Goal: Information Seeking & Learning: Learn about a topic

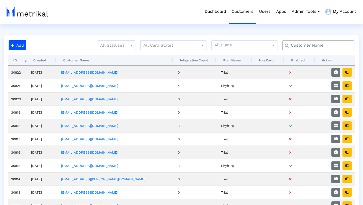
click at [295, 42] on input "text" at bounding box center [319, 45] width 65 height 6
type input "elevate"
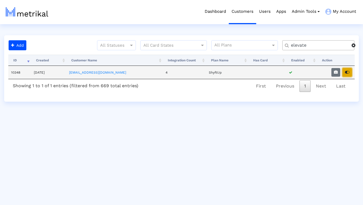
click at [346, 72] on icon "button" at bounding box center [347, 72] width 4 height 4
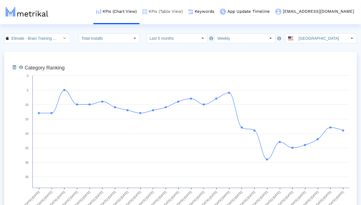
click at [186, 11] on link "KPIs (Table View)" at bounding box center [163, 11] width 46 height 23
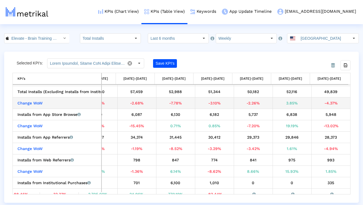
scroll to position [22, 724]
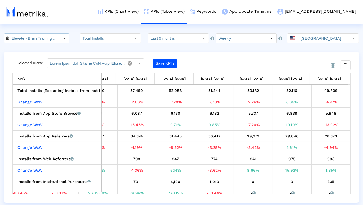
click at [60, 37] on div "Select" at bounding box center [64, 38] width 9 height 9
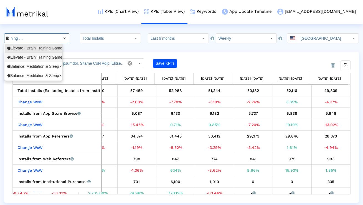
click at [45, 56] on div "Elevate - Brain Training Games <com.wonder>" at bounding box center [33, 57] width 52 height 5
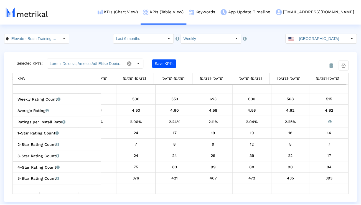
scroll to position [0, 42]
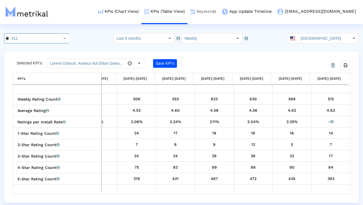
click at [219, 9] on link "Keywords" at bounding box center [204, 11] width 32 height 23
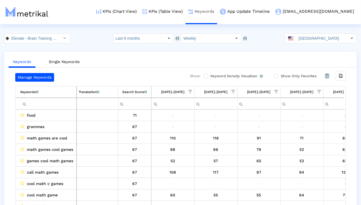
scroll to position [0, 883]
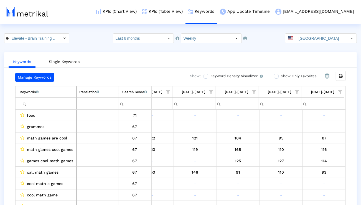
click at [341, 92] on span "Show filter options for column '09/21/25-09/27/25'" at bounding box center [341, 92] width 4 height 4
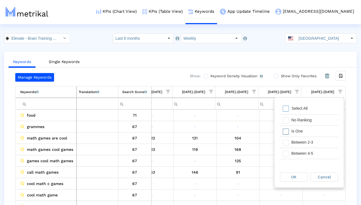
click at [304, 132] on div "Is One" at bounding box center [314, 131] width 50 height 11
click at [302, 142] on div "Between 2-3" at bounding box center [314, 142] width 50 height 11
click at [301, 152] on div "Between 4-5" at bounding box center [314, 153] width 50 height 11
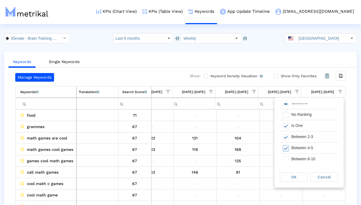
scroll to position [9, 0]
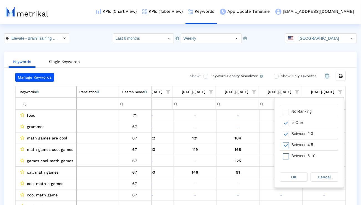
click at [299, 154] on div "Between 6-10" at bounding box center [314, 155] width 50 height 11
click at [289, 181] on div "OK" at bounding box center [294, 177] width 27 height 9
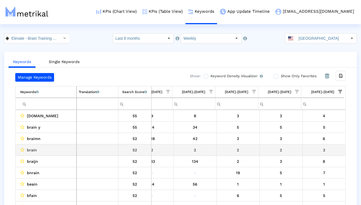
scroll to position [24, 0]
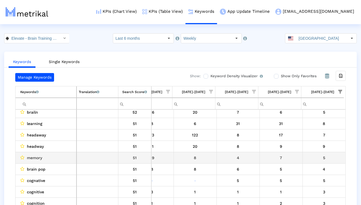
click at [45, 159] on div "memory" at bounding box center [47, 157] width 54 height 7
click at [40, 158] on span "memory" at bounding box center [34, 157] width 15 height 7
click at [39, 157] on span "memory" at bounding box center [34, 157] width 15 height 7
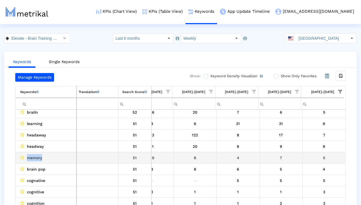
copy span "memory"
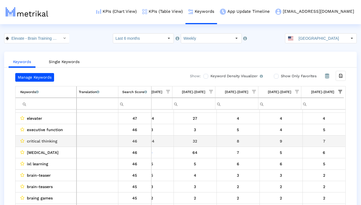
click at [43, 142] on span "critical thinking" at bounding box center [42, 140] width 31 height 7
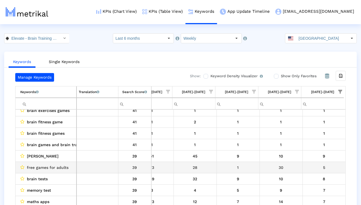
click at [42, 165] on span "free games for adults" at bounding box center [48, 167] width 42 height 7
click at [42, 166] on span "free games for adults" at bounding box center [48, 167] width 42 height 7
copy span "free games for adults"
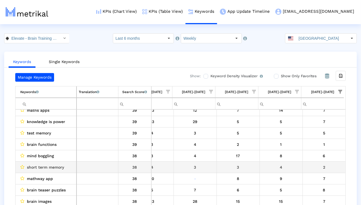
click at [58, 169] on span "short term memory" at bounding box center [45, 166] width 37 height 7
copy span "short term memory"
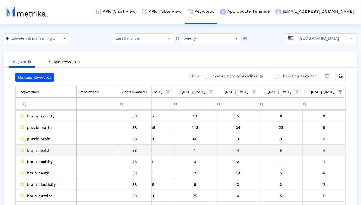
click at [46, 152] on span "brain health" at bounding box center [39, 150] width 24 height 7
copy span "brain health"
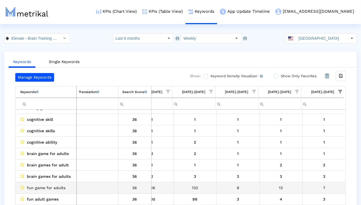
click at [64, 190] on span "fun game for adults" at bounding box center [46, 187] width 39 height 7
copy span "fun game for adults"
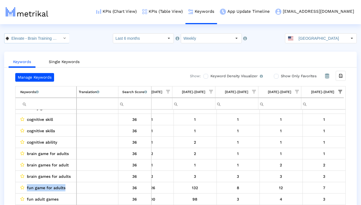
click at [60, 40] on div "Select" at bounding box center [64, 38] width 9 height 9
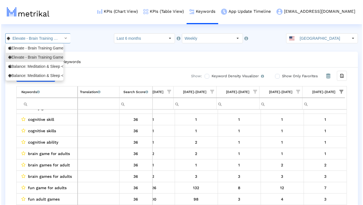
scroll to position [0, 42]
click at [44, 65] on div "Balance: Meditation & Sleep <1361356590>" at bounding box center [33, 66] width 52 height 5
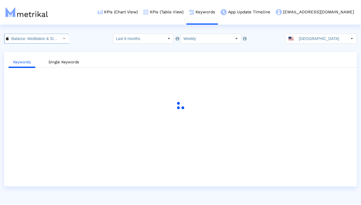
scroll to position [0, 38]
click at [136, 12] on link "KPIs (Chart View)" at bounding box center [118, 11] width 46 height 23
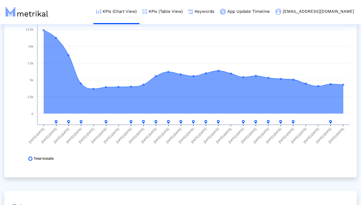
scroll to position [273, 0]
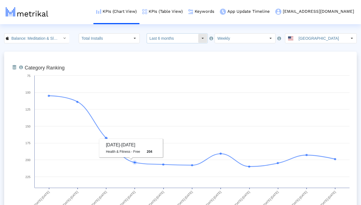
click at [162, 39] on input "Last 6 months" at bounding box center [172, 38] width 51 height 9
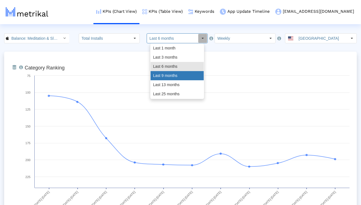
click at [161, 80] on div "Last 9 months" at bounding box center [177, 75] width 53 height 9
type input "Last 9 months"
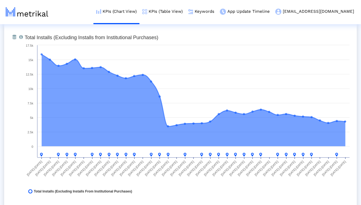
scroll to position [436, 0]
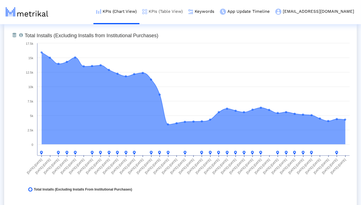
click at [176, 10] on link "KPIs (Table View)" at bounding box center [163, 11] width 46 height 23
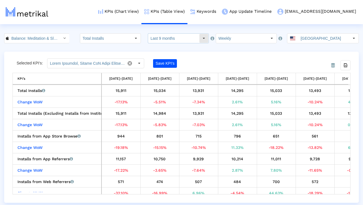
click at [180, 37] on input "Last 9 months" at bounding box center [173, 38] width 51 height 9
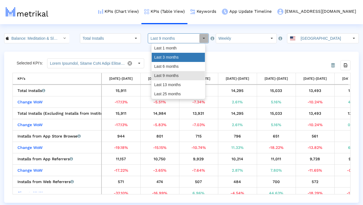
click at [175, 56] on div "Last 3 months" at bounding box center [178, 57] width 53 height 9
type input "Last 3 months"
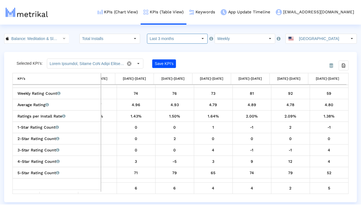
scroll to position [357, 0]
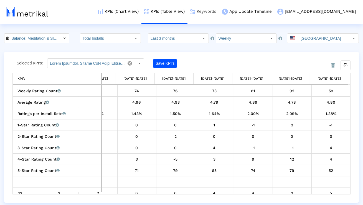
click at [219, 19] on link "Keywords" at bounding box center [204, 11] width 32 height 23
click at [219, 14] on link "Keywords" at bounding box center [204, 11] width 32 height 23
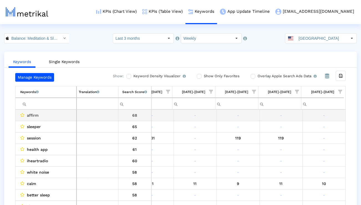
scroll to position [0, 366]
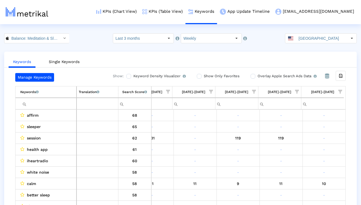
click at [341, 90] on span "Show filter options for column '09/21/25-09/27/25'" at bounding box center [341, 92] width 4 height 4
click at [305, 130] on div "Is One" at bounding box center [314, 131] width 50 height 11
click at [304, 141] on div "Between 2-3" at bounding box center [314, 142] width 50 height 11
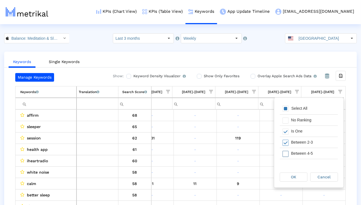
click at [303, 151] on div "Between 4-5" at bounding box center [314, 153] width 50 height 11
click at [302, 153] on div "Between 6-10" at bounding box center [314, 153] width 50 height 11
click at [298, 175] on div "OK" at bounding box center [293, 177] width 27 height 9
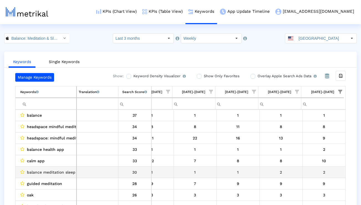
scroll to position [72, 367]
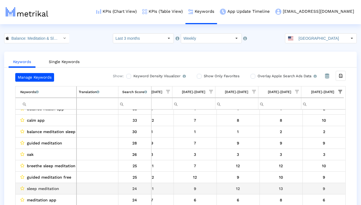
click at [54, 186] on span "sleep meditation" at bounding box center [43, 188] width 32 height 7
click at [53, 186] on span "sleep meditation" at bounding box center [43, 188] width 32 height 7
copy span "sleep meditation"
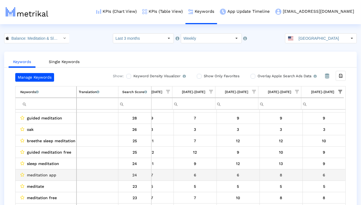
click at [57, 174] on div "meditation app" at bounding box center [47, 174] width 54 height 7
click at [56, 174] on div "meditation app" at bounding box center [47, 174] width 54 height 7
copy span "meditation app"
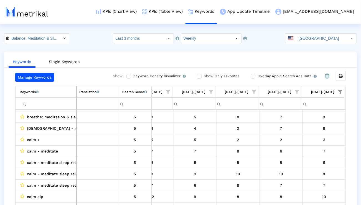
click at [343, 90] on span "Show filter options for column '09/21/25-09/27/25'" at bounding box center [341, 92] width 4 height 4
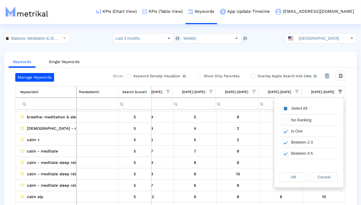
click at [320, 106] on div "Select All" at bounding box center [309, 108] width 58 height 11
click at [296, 170] on div "OK Cancel" at bounding box center [309, 176] width 69 height 21
click at [296, 173] on div "OK" at bounding box center [293, 177] width 27 height 9
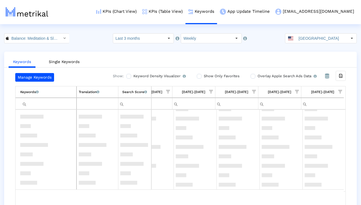
scroll to position [0, 366]
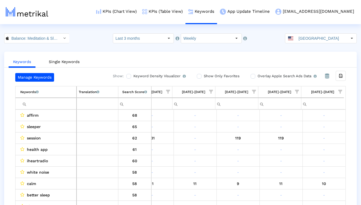
click at [46, 103] on input "Filter cell" at bounding box center [48, 103] width 56 height 9
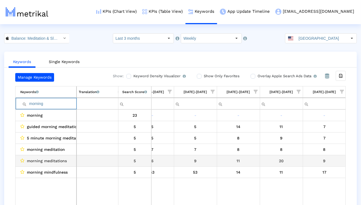
scroll to position [11, 0]
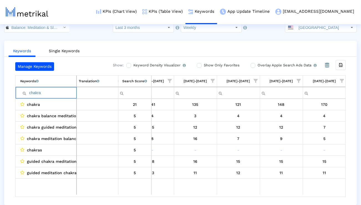
paste input "motivation"
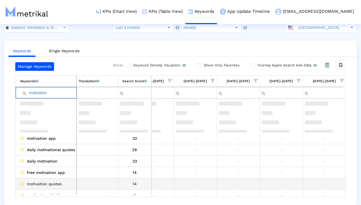
scroll to position [0, 365]
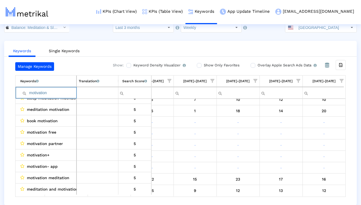
paste input "concentr"
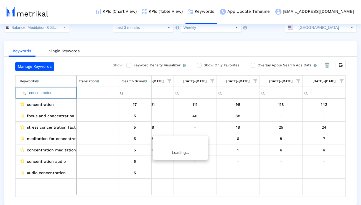
scroll to position [0, 365]
click at [70, 94] on input "concentration" at bounding box center [48, 92] width 56 height 9
paste input "productivity"
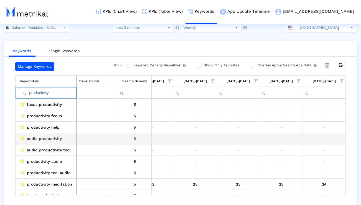
scroll to position [0, 365]
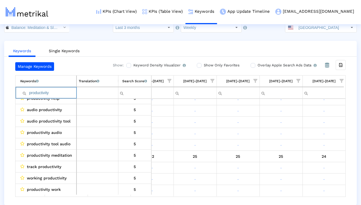
type input "productivity"
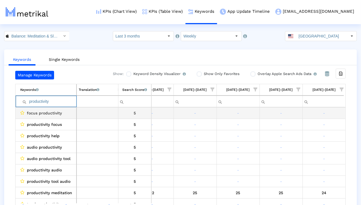
scroll to position [0, 0]
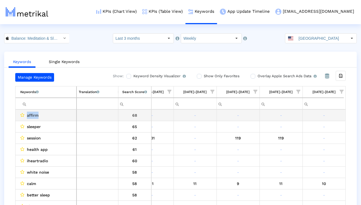
drag, startPoint x: 38, startPoint y: 113, endPoint x: 27, endPoint y: 114, distance: 11.4
click at [27, 114] on span "affirm" at bounding box center [33, 115] width 12 height 7
copy span "affirm"
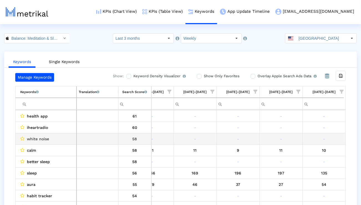
scroll to position [38, 0]
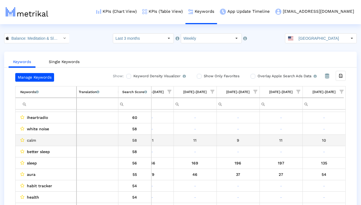
click at [22, 146] on td "better sleep" at bounding box center [46, 151] width 61 height 11
click at [32, 138] on span "calm" at bounding box center [31, 140] width 9 height 7
copy span "calm"
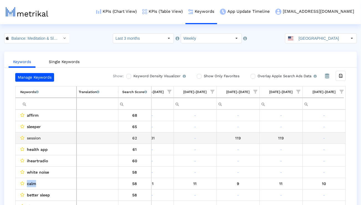
scroll to position [18, 0]
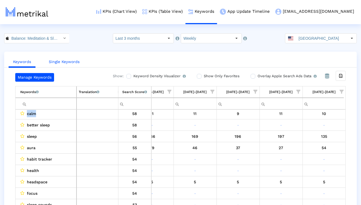
click at [72, 60] on link "Single Keywords" at bounding box center [64, 62] width 40 height 10
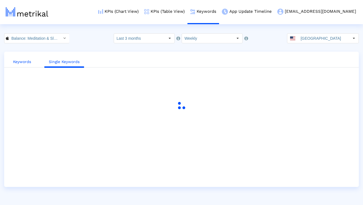
click at [27, 61] on link "Keywords" at bounding box center [22, 62] width 27 height 10
click at [136, 36] on input "Last 3 months" at bounding box center [139, 38] width 51 height 9
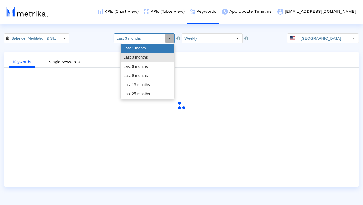
click at [135, 46] on div "Last 1 month" at bounding box center [147, 48] width 53 height 9
type input "Last 1 month"
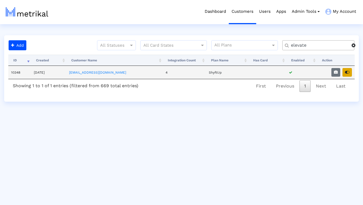
click at [344, 75] on button "button" at bounding box center [347, 72] width 9 height 9
click at [310, 46] on input "elevate" at bounding box center [319, 45] width 65 height 6
type input "smartsheet"
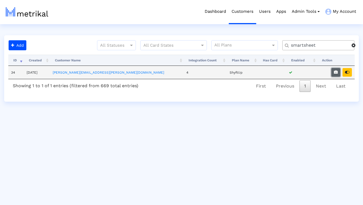
click at [334, 72] on icon "button" at bounding box center [336, 72] width 4 height 4
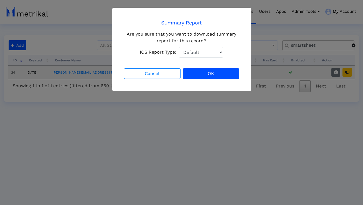
click at [213, 52] on select "Default Total Downloads New Downloads Redownloads" at bounding box center [201, 52] width 44 height 11
select select "1: 1"
click at [179, 47] on select "Default Total Downloads New Downloads Redownloads" at bounding box center [201, 52] width 44 height 11
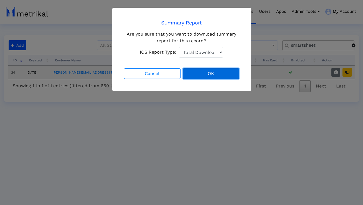
click at [214, 71] on button "OK" at bounding box center [211, 73] width 57 height 11
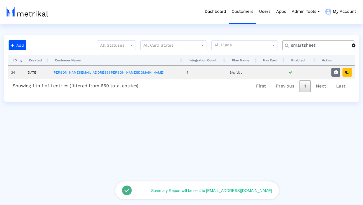
click at [350, 76] on button "button" at bounding box center [347, 72] width 9 height 9
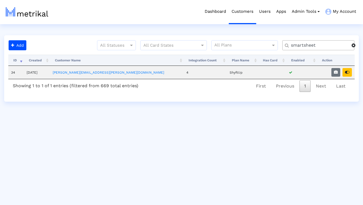
click at [298, 43] on input "smartsheet" at bounding box center [319, 45] width 65 height 6
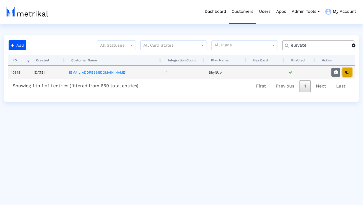
click at [349, 70] on button "button" at bounding box center [347, 72] width 9 height 9
click at [325, 45] on input "elevate" at bounding box center [319, 45] width 65 height 6
click at [326, 45] on input "elevate" at bounding box center [319, 45] width 65 height 6
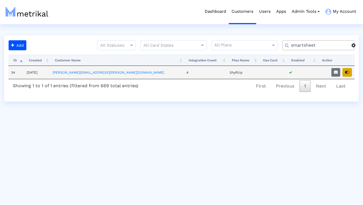
type input "smartsheet"
click at [349, 71] on icon "button" at bounding box center [347, 72] width 4 height 4
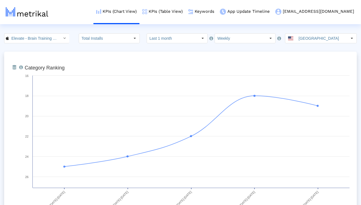
click at [161, 36] on input "Last 1 month" at bounding box center [172, 38] width 51 height 9
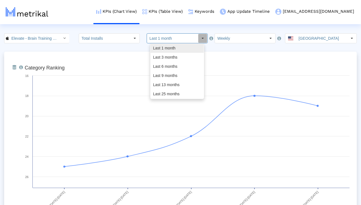
click at [161, 58] on div "Last 3 months" at bounding box center [177, 57] width 53 height 9
type input "Last 3 months"
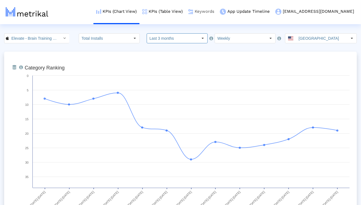
click at [217, 7] on link "Keywords" at bounding box center [202, 11] width 32 height 23
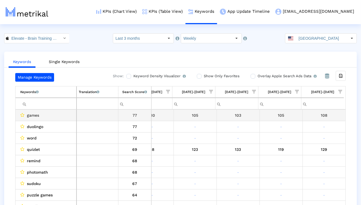
scroll to position [0, 366]
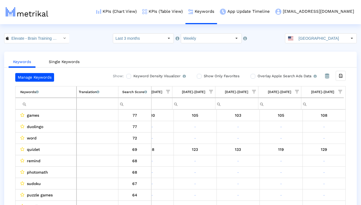
click at [342, 90] on span "Show filter options for column '09/21/25-09/27/25'" at bounding box center [341, 92] width 4 height 4
click at [311, 131] on div "Is One" at bounding box center [314, 131] width 50 height 11
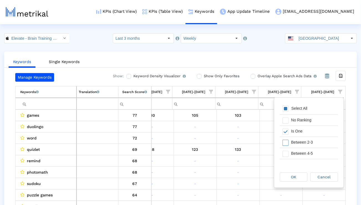
click at [310, 142] on div "Between 2-3" at bounding box center [314, 142] width 50 height 11
click at [309, 151] on div "Between 4-5" at bounding box center [314, 153] width 50 height 11
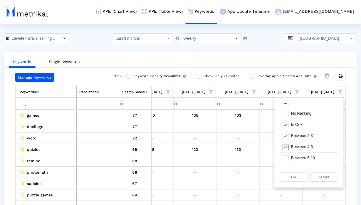
scroll to position [8, 0]
click at [306, 155] on div "Between 6-10" at bounding box center [314, 156] width 50 height 11
click at [299, 178] on div "OK" at bounding box center [293, 177] width 27 height 9
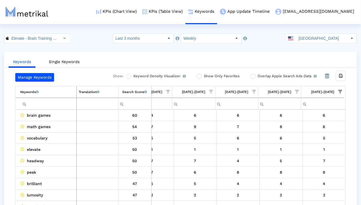
click at [58, 43] on crea-index "Elevate - Brain Training Games < 875063456 > Select how far back from today you…" at bounding box center [180, 124] width 361 height 183
click at [60, 37] on div "Select" at bounding box center [64, 38] width 9 height 9
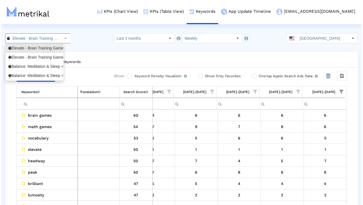
scroll to position [0, 40]
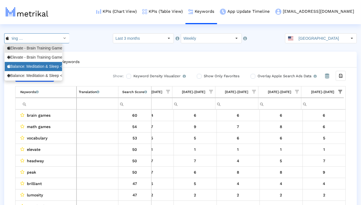
click at [51, 67] on div "Balance: Meditation & Sleep <1361356590>" at bounding box center [33, 66] width 52 height 5
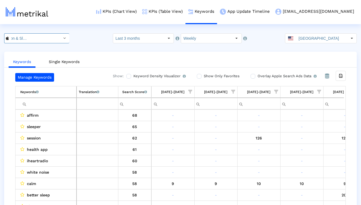
scroll to position [0, 366]
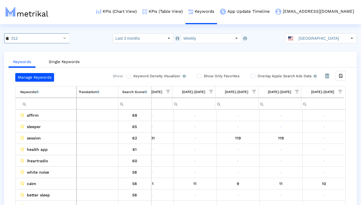
click at [339, 90] on span "Show filter options for column '09/21/25-09/27/25'" at bounding box center [341, 92] width 4 height 4
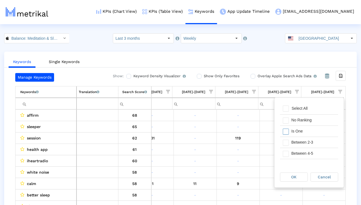
click at [314, 129] on div "Is One" at bounding box center [314, 131] width 50 height 11
click at [312, 142] on div "Between 2-3" at bounding box center [314, 142] width 50 height 11
click at [310, 155] on div "Between 4-5" at bounding box center [314, 153] width 50 height 11
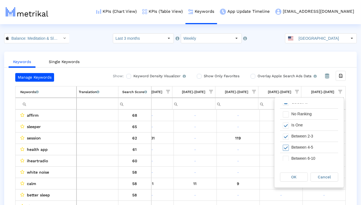
scroll to position [7, 0]
click at [310, 155] on div "Between 6-10" at bounding box center [314, 157] width 50 height 11
click at [302, 172] on div "OK" at bounding box center [295, 177] width 31 height 10
click at [301, 176] on div "OK" at bounding box center [294, 177] width 27 height 9
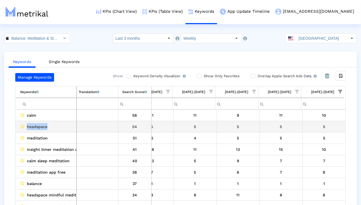
drag, startPoint x: 50, startPoint y: 126, endPoint x: 26, endPoint y: 126, distance: 24.4
click at [26, 126] on div "headspace" at bounding box center [47, 126] width 54 height 7
copy div "headspace"
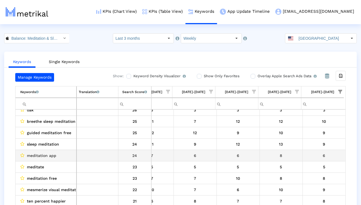
scroll to position [159, 0]
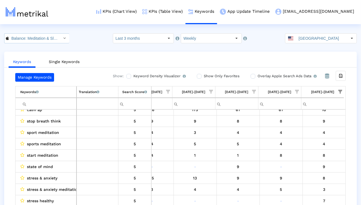
click at [60, 36] on div "Select" at bounding box center [64, 38] width 9 height 9
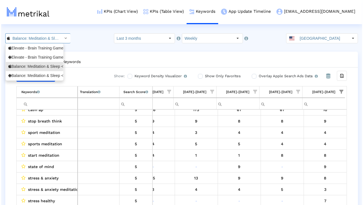
scroll to position [0, 38]
click at [42, 75] on div "Balance: Meditation & Sleep <com.elevatelabs.geonosis>" at bounding box center [33, 75] width 52 height 5
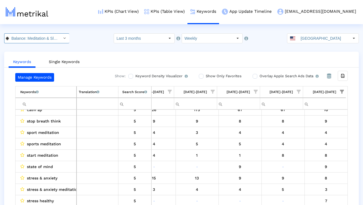
scroll to position [0, 61]
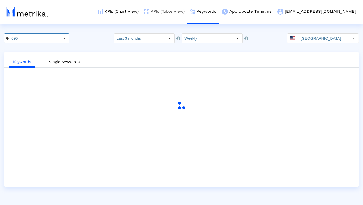
click at [180, 11] on link "KPIs (Table View)" at bounding box center [165, 11] width 46 height 23
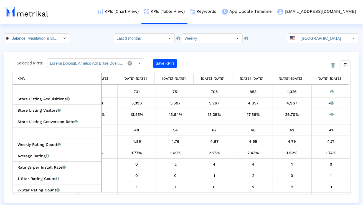
scroll to position [169, 0]
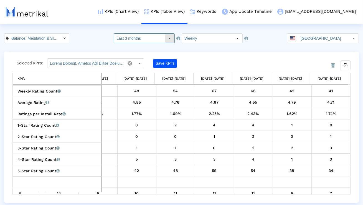
click at [146, 37] on input "Last 3 months" at bounding box center [139, 38] width 51 height 9
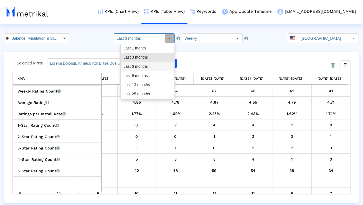
click at [137, 66] on div "Last 6 months" at bounding box center [147, 66] width 53 height 9
type input "Last 6 months"
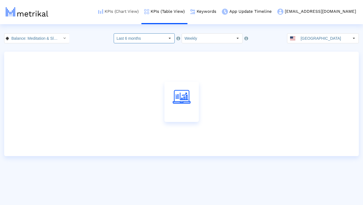
click at [136, 12] on link "KPIs (Chart View)" at bounding box center [118, 11] width 46 height 23
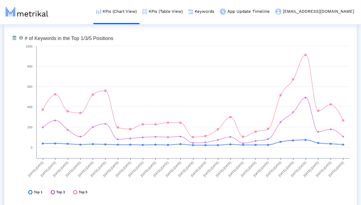
scroll to position [1648, 0]
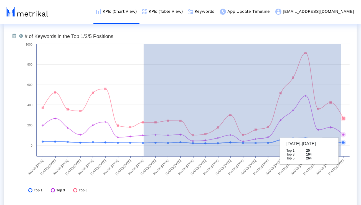
drag, startPoint x: 144, startPoint y: 135, endPoint x: 348, endPoint y: 151, distance: 204.6
click at [348, 151] on icon "Created with Highcharts 8.1.2 # of Keywords in the Top 1/3/5 Positions 04/06/25…" at bounding box center [187, 114] width 331 height 167
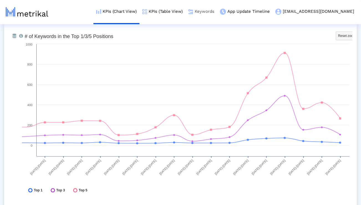
click at [217, 13] on link "Keywords" at bounding box center [202, 11] width 32 height 23
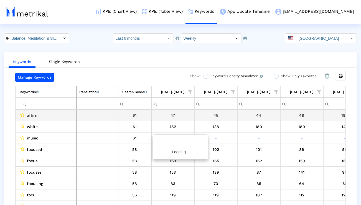
scroll to position [0, 883]
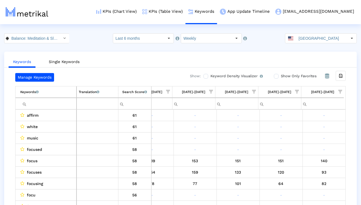
click at [340, 91] on span "Show filter options for column '09/21/25-09/27/25'" at bounding box center [341, 92] width 4 height 4
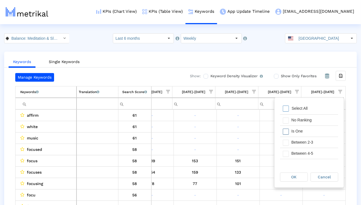
click at [306, 132] on div "Is One" at bounding box center [314, 131] width 50 height 11
click at [306, 145] on div "Between 2-3" at bounding box center [314, 142] width 50 height 11
click at [306, 152] on div "Between 4-5" at bounding box center [314, 153] width 50 height 11
click at [306, 152] on div "Between 6-10" at bounding box center [314, 154] width 50 height 11
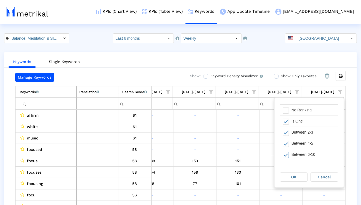
click at [293, 182] on div "OK Cancel" at bounding box center [309, 176] width 69 height 21
click at [293, 181] on div "OK" at bounding box center [294, 177] width 27 height 9
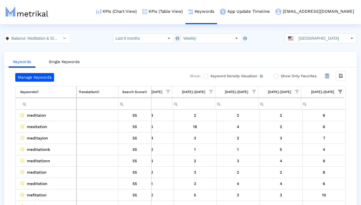
click at [72, 100] on input "Filter cell" at bounding box center [48, 103] width 56 height 9
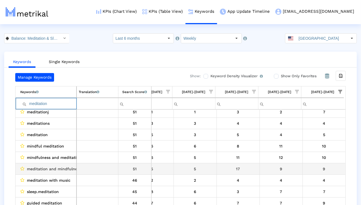
scroll to position [53, 0]
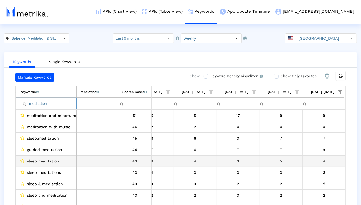
type input "meditation"
click at [51, 160] on span "sleep meditation" at bounding box center [43, 160] width 32 height 7
copy span "sleep meditation"
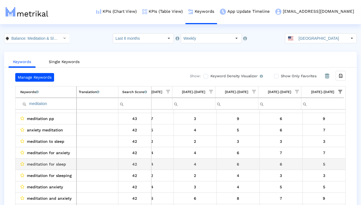
click at [64, 163] on span "meditation for sleep" at bounding box center [46, 163] width 39 height 7
copy span "meditation for sleep"
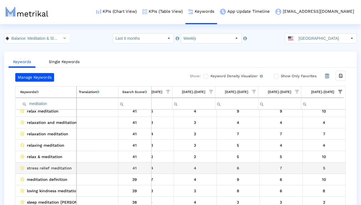
click at [67, 170] on span "stress relief meditation" at bounding box center [49, 167] width 45 height 7
copy span "stress relief meditation"
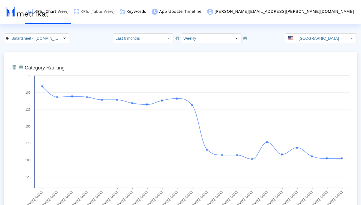
click at [79, 11] on img at bounding box center [76, 11] width 5 height 5
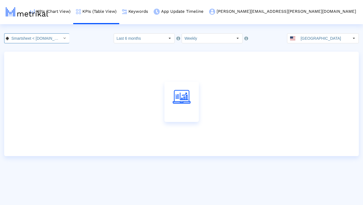
click at [60, 39] on div "Select" at bounding box center [64, 38] width 9 height 9
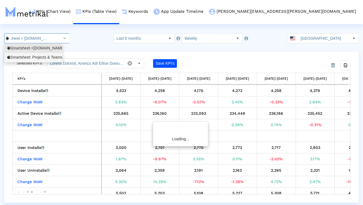
click at [47, 56] on div "Smartsheet: Projects & Teams <568421135>" at bounding box center [33, 57] width 52 height 5
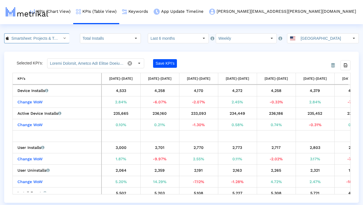
scroll to position [0, 39]
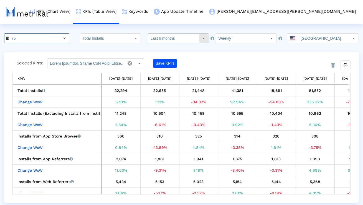
click at [156, 37] on input "Last 6 months" at bounding box center [173, 38] width 51 height 9
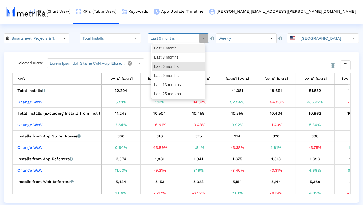
click at [163, 53] on div "Last 3 months" at bounding box center [178, 57] width 53 height 9
type input "Last 3 months"
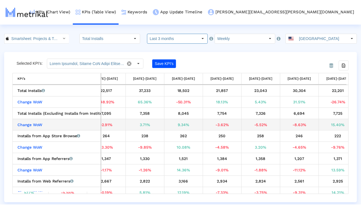
scroll to position [0, 258]
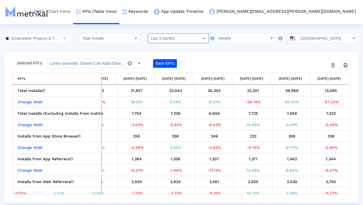
click at [73, 11] on link "KPIs (Chart View)" at bounding box center [50, 11] width 46 height 23
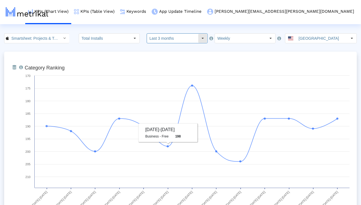
click at [162, 39] on input "Last 3 months" at bounding box center [172, 38] width 51 height 9
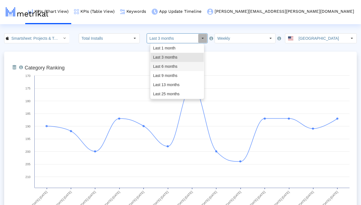
click at [159, 64] on div "Last 6 months" at bounding box center [177, 66] width 53 height 9
type input "Last 6 months"
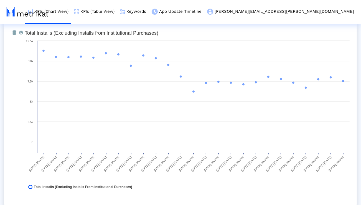
scroll to position [439, 0]
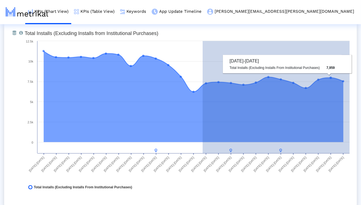
drag, startPoint x: 203, startPoint y: 86, endPoint x: 362, endPoint y: 87, distance: 158.8
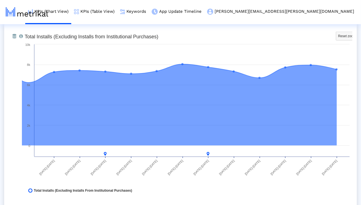
scroll to position [435, 0]
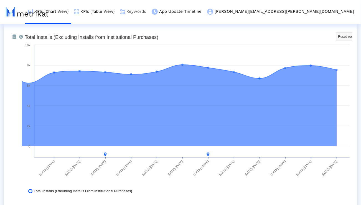
click at [149, 12] on link "Keywords" at bounding box center [133, 11] width 32 height 23
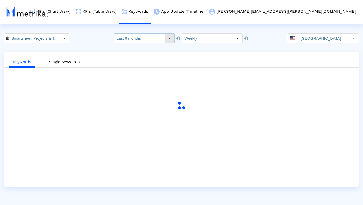
click at [165, 38] on div "Select" at bounding box center [169, 38] width 9 height 9
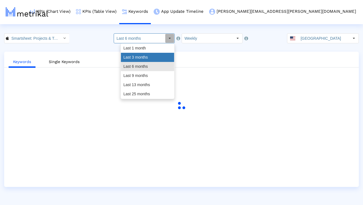
click at [154, 54] on div "Last 3 months" at bounding box center [147, 57] width 53 height 9
type input "Last 3 months"
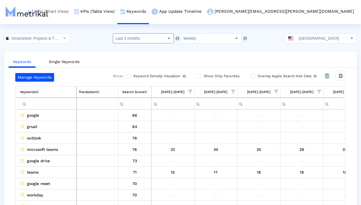
scroll to position [0, 883]
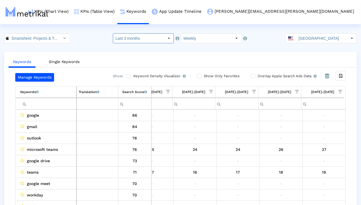
click at [59, 99] on input "Filter cell" at bounding box center [48, 103] width 56 height 9
paste input "program management"
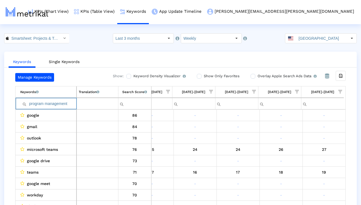
scroll to position [0, 881]
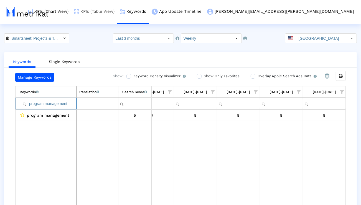
paste input "jec"
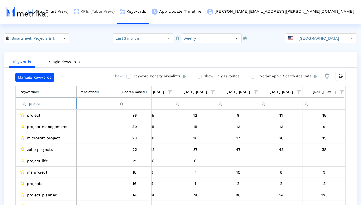
paste input "management"
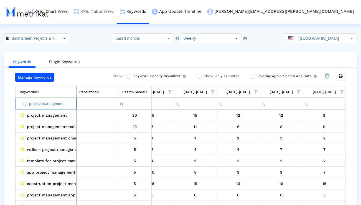
paste input "microsoft projec"
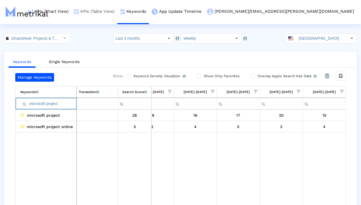
paste input "project manager"
paste input "manage projects"
paste input "project management app"
paste input "organizer"
paste input "planning"
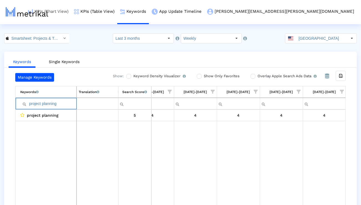
paste input "task"
paste input "create projects"
paste input "team"
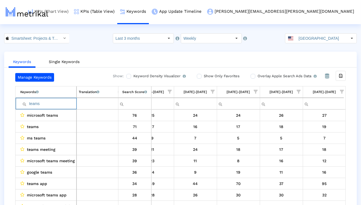
paste input "rello"
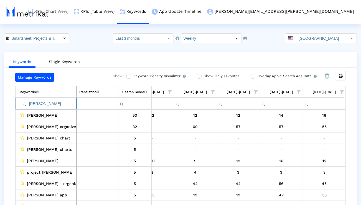
paste input "ms teams"
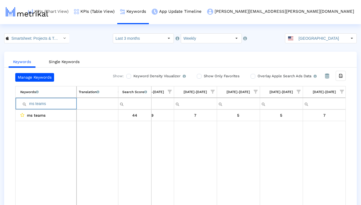
paste input "airtable"
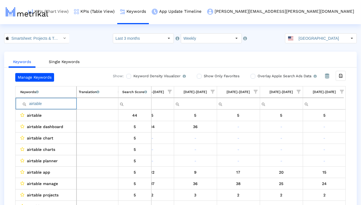
paste input "teamwork"
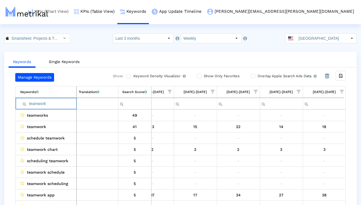
paste input "workflow"
paste input "project management tools"
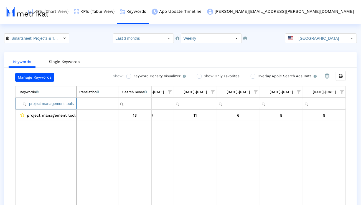
scroll to position [0, 0]
paste input "manage team"
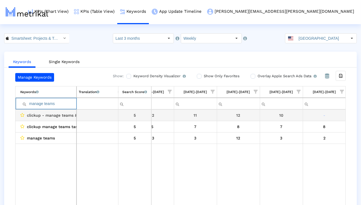
paste input "plan project"
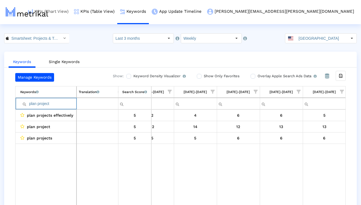
paste input "automate workflows"
type input "automate workflows"
click at [49, 37] on input "Smartsheet: Projects & Teams < 568421135 >" at bounding box center [34, 38] width 50 height 9
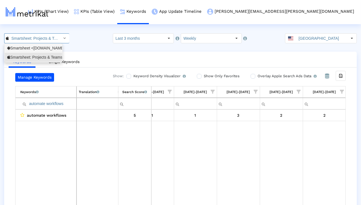
click at [47, 50] on div "Smartsheet <[DOMAIN_NAME]>" at bounding box center [33, 48] width 52 height 5
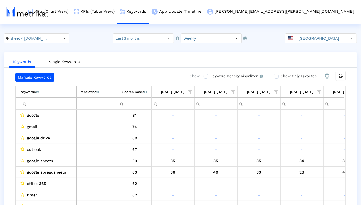
scroll to position [0, 366]
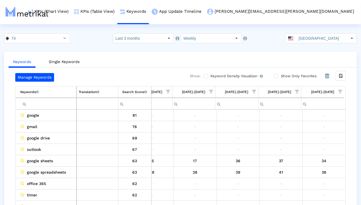
click at [48, 100] on input "Filter cell" at bounding box center [48, 103] width 56 height 9
paste input "program management"
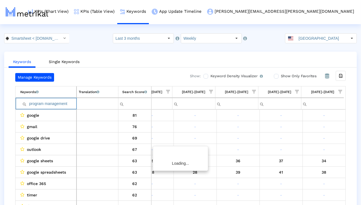
scroll to position [0, 365]
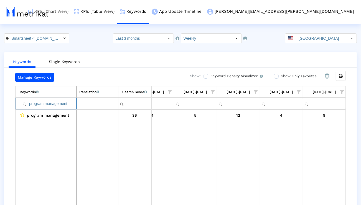
paste input "automate process"
paste input "business"
paste input "project"
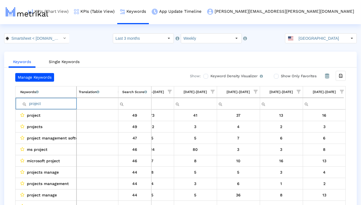
paste input "management"
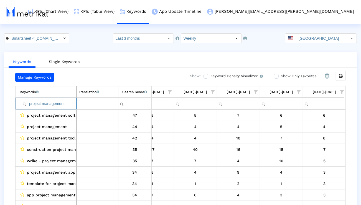
paste input "microsoft projec"
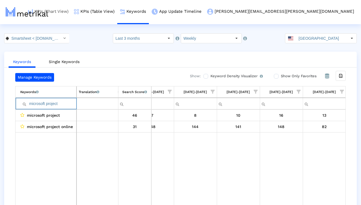
paste input "project manager"
paste input "manage projects"
paste input "project management app"
paste input "organizer"
paste input "planning"
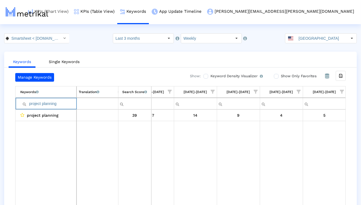
paste input "task"
paste input "track projects"
paste input "eam"
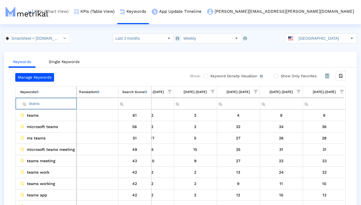
paste input "rello"
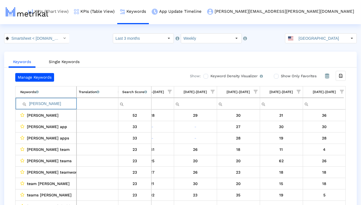
paste input "[DATE] com"
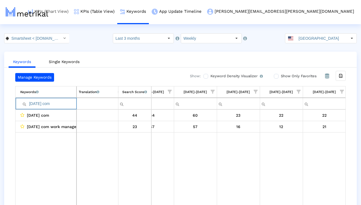
paste input "project dashboard"
paste input "airtable"
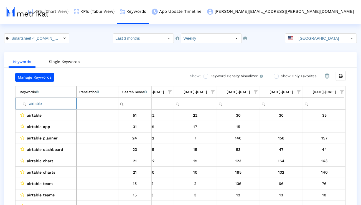
paste input "teamwork"
paste input "workflow"
paste input "project management tools"
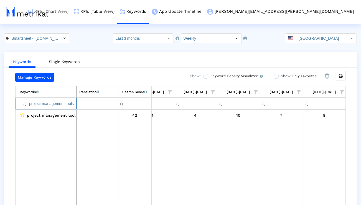
paste input "manage team"
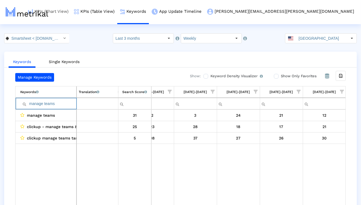
paste input "plan project"
paste input "automate workflows"
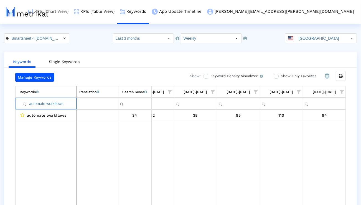
type input "automate workflows"
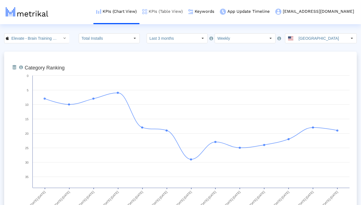
click at [184, 9] on link "KPIs (Table View)" at bounding box center [163, 11] width 46 height 23
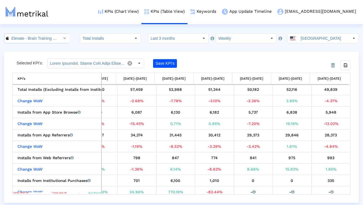
click at [52, 38] on input "Elevate - Brain Training Games < 875063456 >" at bounding box center [34, 38] width 50 height 9
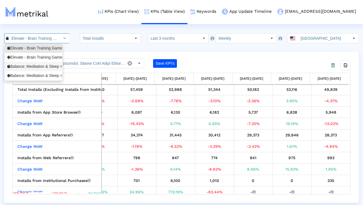
click at [39, 69] on div "Balance: Meditation & Sleep <1361356590>" at bounding box center [33, 66] width 52 height 5
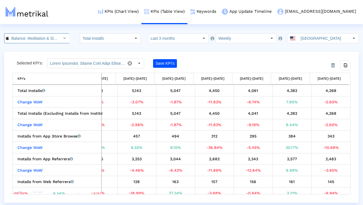
scroll to position [0, 38]
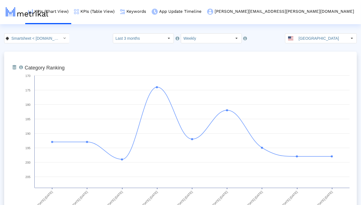
click at [64, 40] on div "Smartsheet < [DOMAIN_NAME] > Select how far back from [DATE] you would like to …" at bounding box center [180, 38] width 361 height 10
click at [60, 41] on div "Select" at bounding box center [64, 38] width 9 height 9
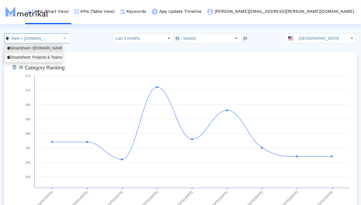
click at [52, 55] on div "Smartsheet: Projects & Teams <568421135>" at bounding box center [33, 57] width 52 height 5
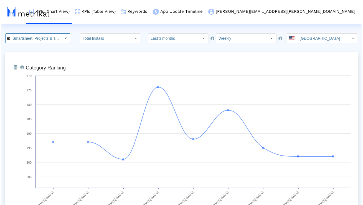
scroll to position [0, 39]
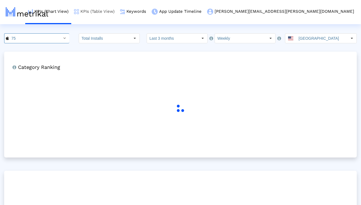
click at [117, 12] on link "KPIs (Table View)" at bounding box center [94, 11] width 46 height 23
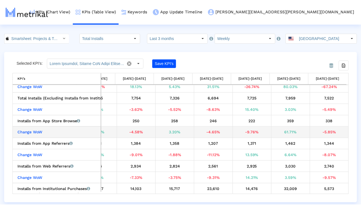
scroll to position [17, 0]
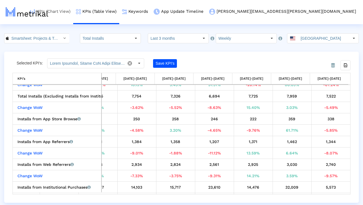
click at [73, 11] on link "KPIs (Chart View)" at bounding box center [50, 11] width 46 height 23
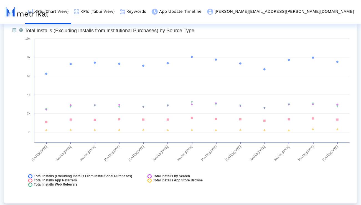
scroll to position [646, 0]
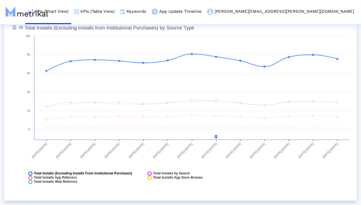
click at [104, 173] on span "Total Installs (Excluding Installs From Institutional Purchases)" at bounding box center [83, 174] width 99 height 4
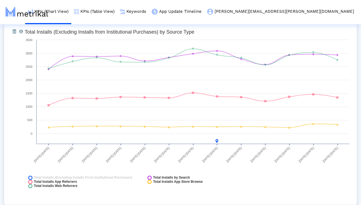
scroll to position [639, 0]
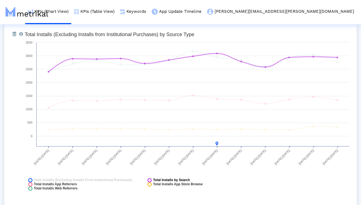
click at [151, 181] on rect at bounding box center [150, 180] width 4 height 4
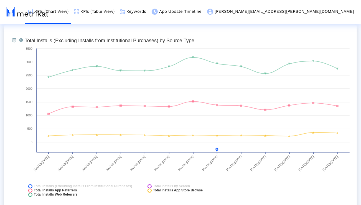
scroll to position [633, 0]
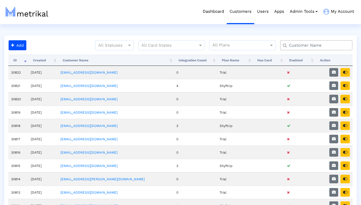
click at [323, 45] on input "text" at bounding box center [317, 45] width 65 height 6
type input "elevate"
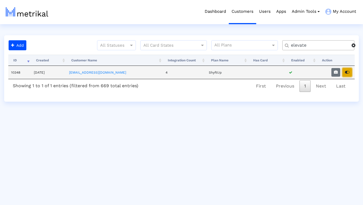
click at [349, 70] on button "button" at bounding box center [347, 72] width 9 height 9
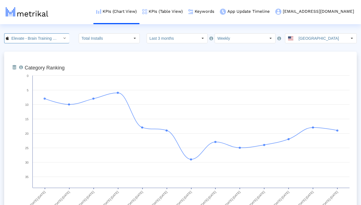
click at [50, 42] on input "Elevate - Brain Training Games < 875063456 >" at bounding box center [34, 38] width 50 height 9
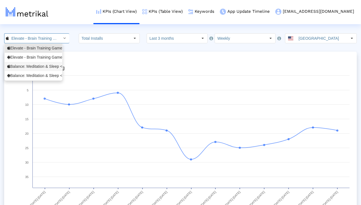
click at [44, 66] on div "Balance: Meditation & Sleep <1361356590>" at bounding box center [33, 66] width 52 height 5
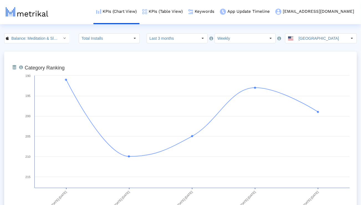
scroll to position [0, 38]
click at [177, 36] on input "Last 3 months" at bounding box center [172, 38] width 51 height 9
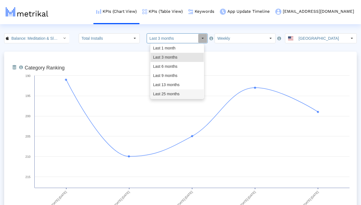
click at [163, 91] on div "Last 25 months" at bounding box center [177, 93] width 53 height 9
type input "Last 25 months"
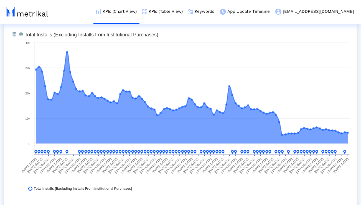
scroll to position [437, 0]
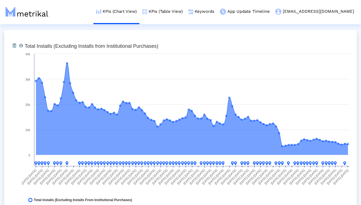
scroll to position [428, 0]
